Goal: Task Accomplishment & Management: Use online tool/utility

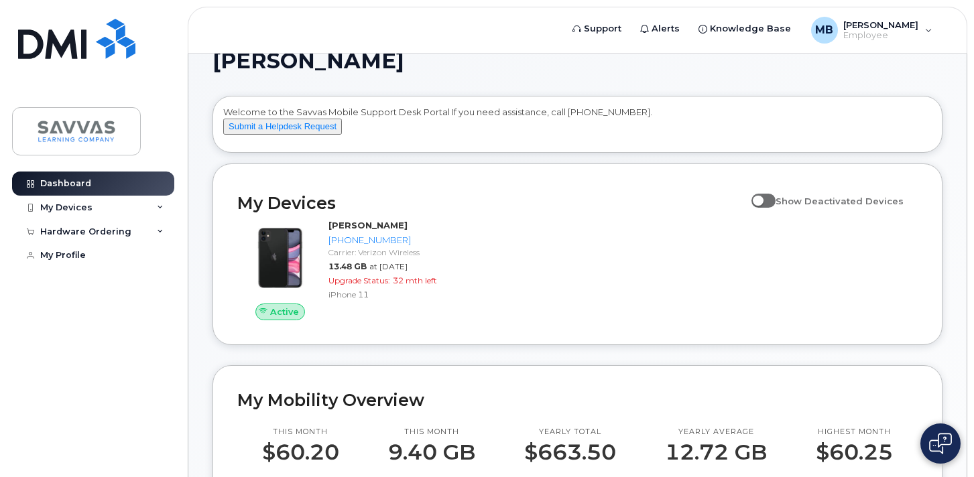
scroll to position [35, 0]
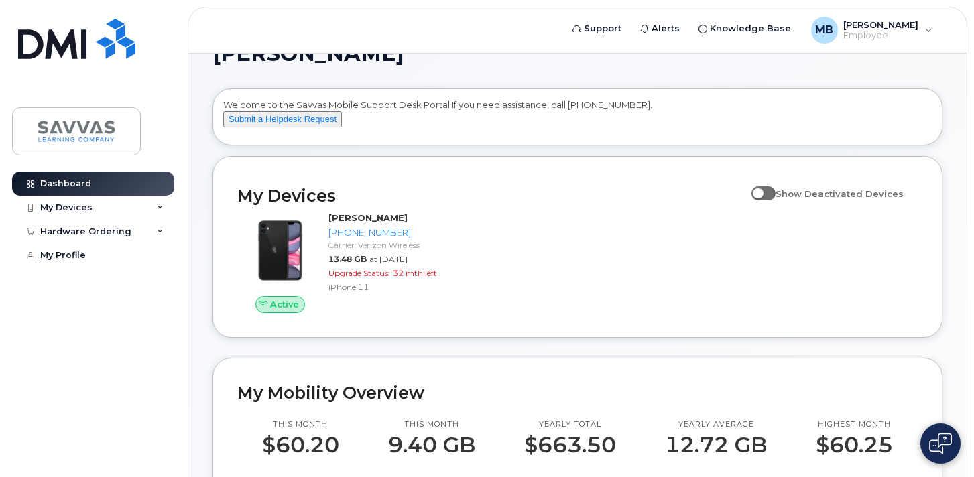
click at [775, 200] on span at bounding box center [764, 192] width 24 height 13
click at [762, 192] on input "Show Deactivated Devices" at bounding box center [757, 186] width 11 height 11
click at [774, 200] on span at bounding box center [764, 192] width 24 height 13
click at [762, 192] on input "Show Deactivated Devices" at bounding box center [757, 186] width 11 height 11
click at [774, 200] on span at bounding box center [764, 192] width 24 height 13
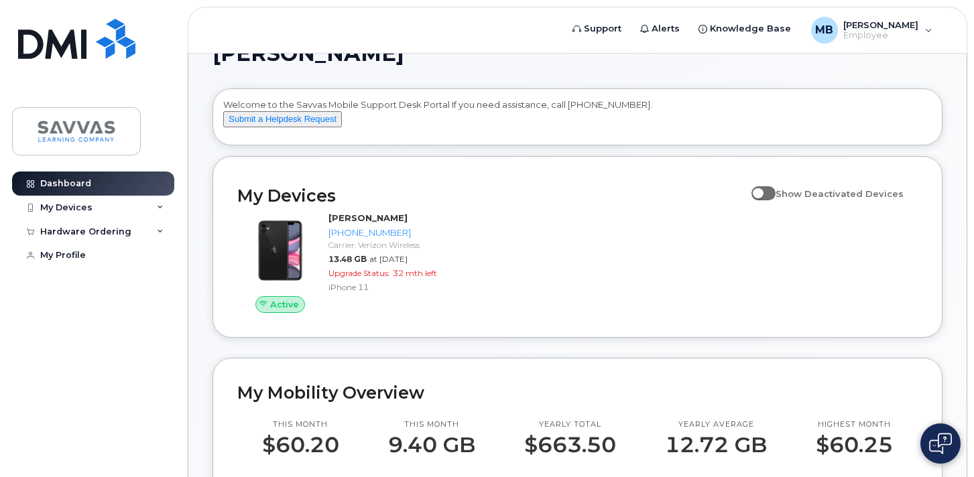
click at [762, 192] on input "Show Deactivated Devices" at bounding box center [757, 186] width 11 height 11
click at [774, 200] on span at bounding box center [764, 192] width 24 height 13
click at [762, 192] on input "Show Deactivated Devices" at bounding box center [757, 186] width 11 height 11
checkbox input "false"
click at [296, 128] on button "Submit a Helpdesk Request" at bounding box center [282, 119] width 119 height 17
